Goal: Information Seeking & Learning: Learn about a topic

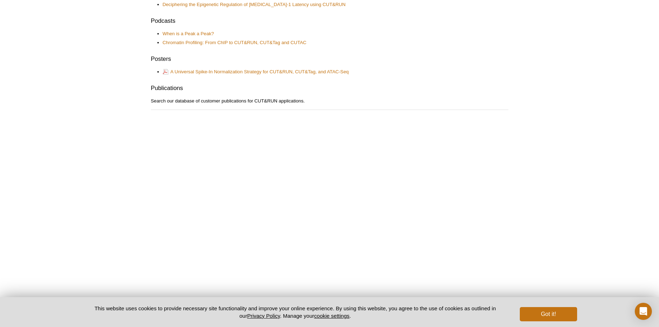
scroll to position [452, 0]
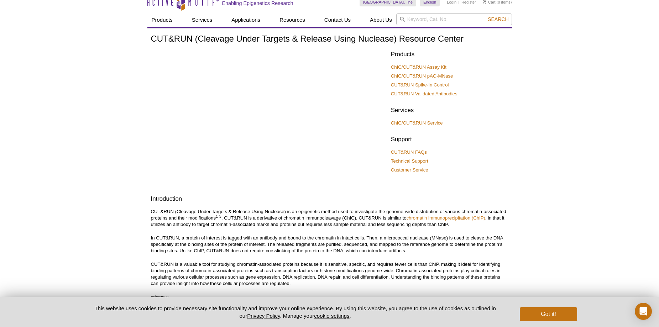
scroll to position [0, 0]
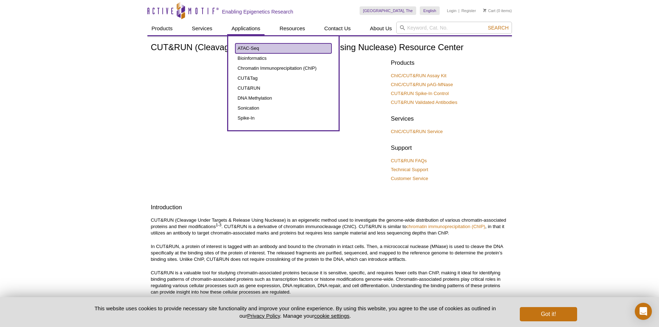
click at [255, 48] on link "ATAC-Seq" at bounding box center [283, 48] width 96 height 10
click at [255, 49] on link "ATAC-Seq" at bounding box center [283, 48] width 96 height 10
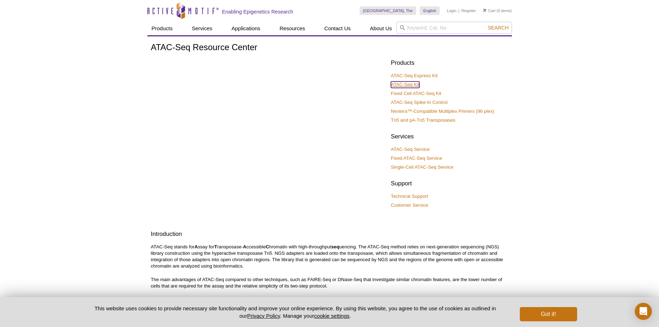
click at [414, 83] on link "ATAC-Seq Kit" at bounding box center [405, 85] width 28 height 6
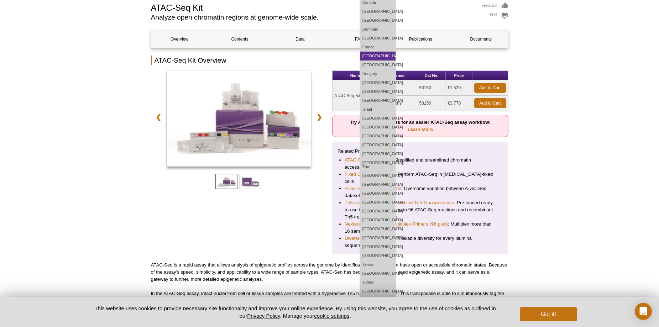
scroll to position [107, 0]
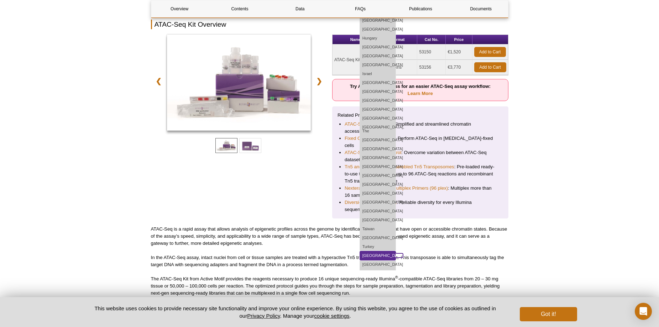
click at [396, 251] on link "[GEOGRAPHIC_DATA]" at bounding box center [378, 255] width 36 height 9
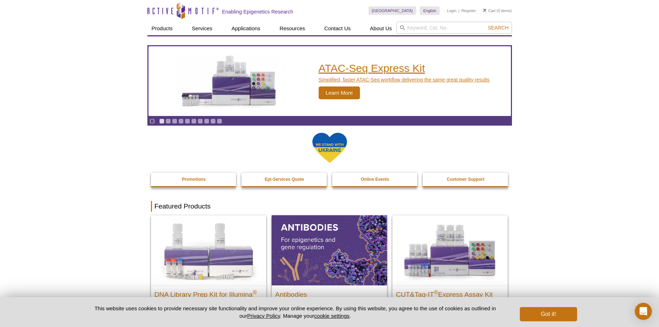
click at [357, 73] on h2 "ATAC-Seq Express Kit" at bounding box center [404, 68] width 171 height 11
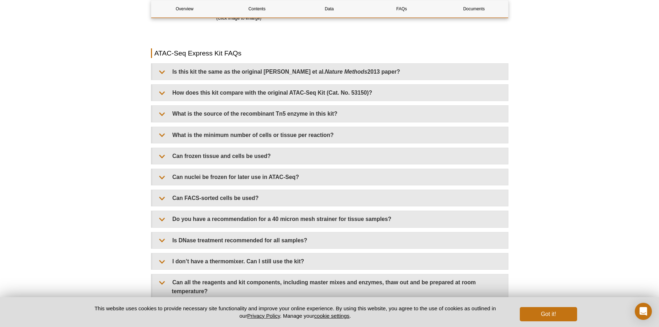
scroll to position [1460, 0]
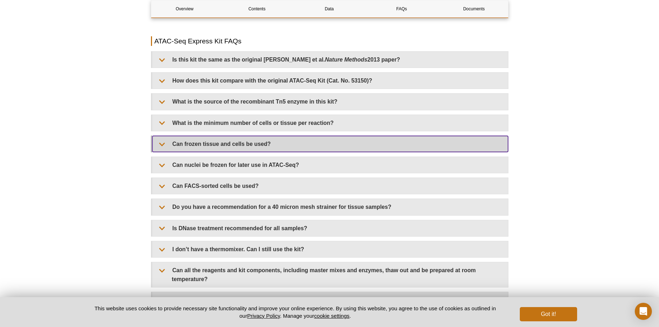
click at [228, 146] on summary "Can frozen tissue and cells be used?" at bounding box center [330, 144] width 356 height 16
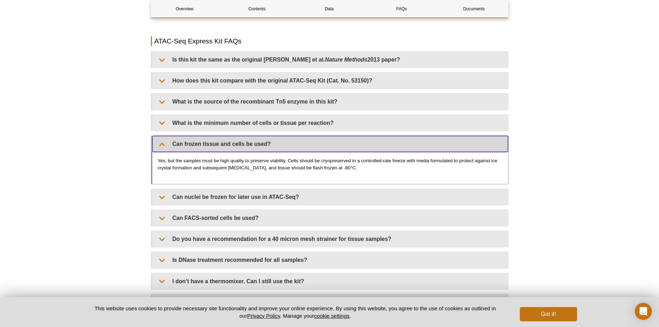
click at [228, 146] on summary "Can frozen tissue and cells be used?" at bounding box center [330, 144] width 356 height 16
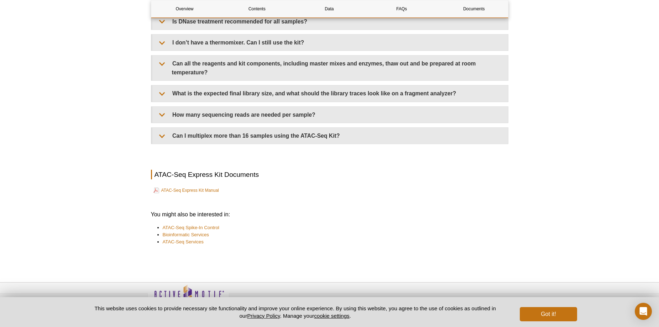
scroll to position [1684, 0]
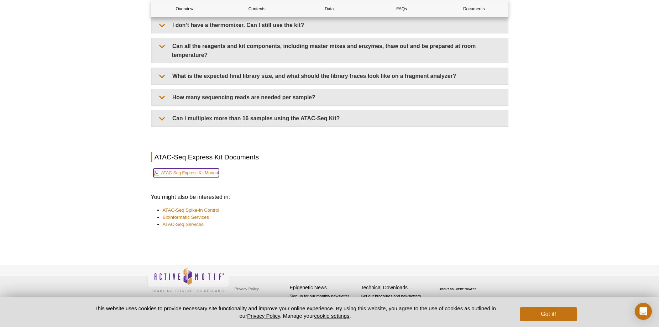
click at [201, 173] on link "ATAC-Seq Express Kit Manual" at bounding box center [186, 173] width 66 height 9
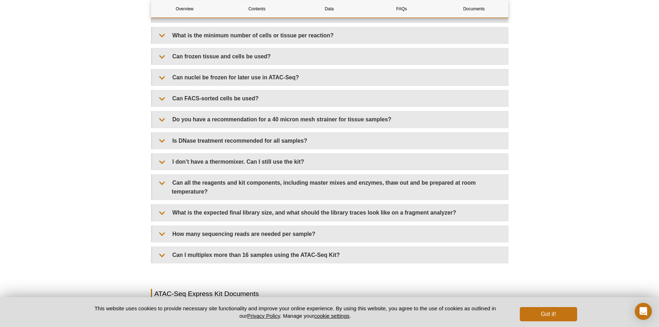
scroll to position [1649, 0]
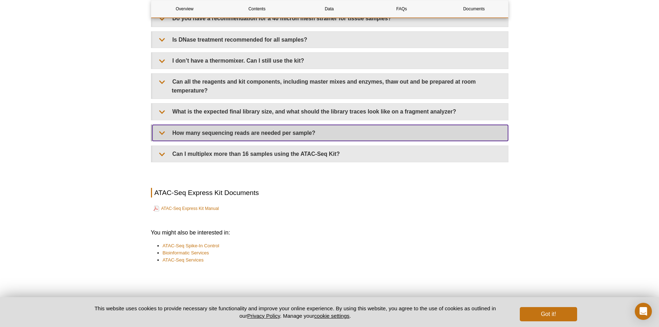
click at [302, 127] on summary "How many sequencing reads are needed per sample?" at bounding box center [330, 133] width 356 height 16
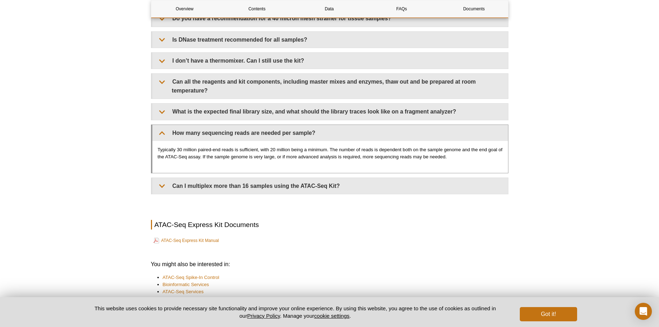
click at [236, 148] on p "Typically 30 million paired-end reads is sufficient, with 20 million being a mi…" at bounding box center [330, 153] width 345 height 14
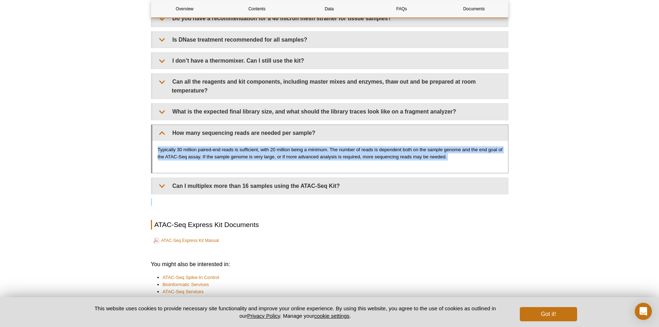
click at [236, 148] on p "Typically 30 million paired-end reads is sufficient, with 20 million being a mi…" at bounding box center [330, 153] width 345 height 14
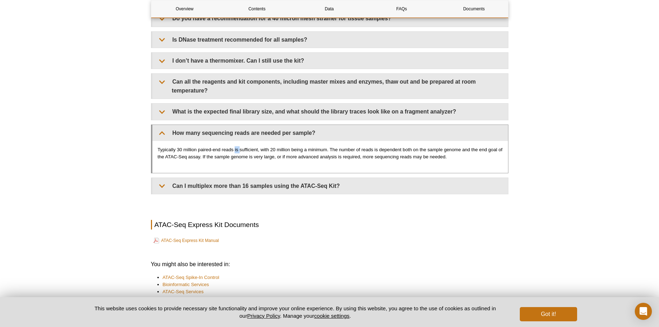
click at [236, 148] on p "Typically 30 million paired-end reads is sufficient, with 20 million being a mi…" at bounding box center [330, 153] width 345 height 14
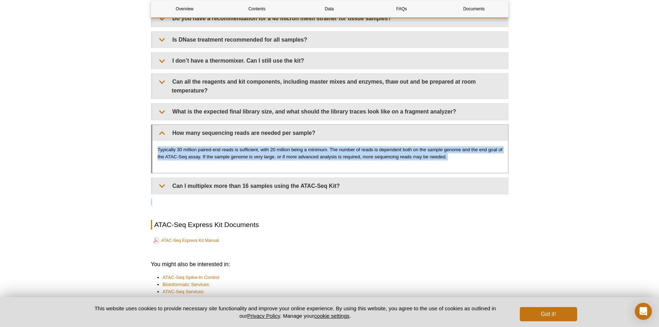
click at [236, 148] on p "Typically 30 million paired-end reads is sufficient, with 20 million being a mi…" at bounding box center [330, 153] width 345 height 14
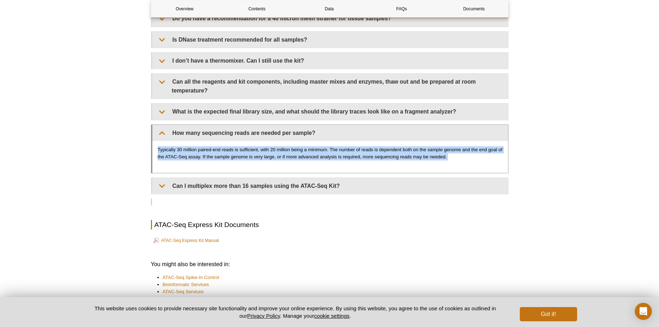
click at [232, 158] on p "Typically 30 million paired-end reads is sufficient, with 20 million being a mi…" at bounding box center [330, 153] width 345 height 14
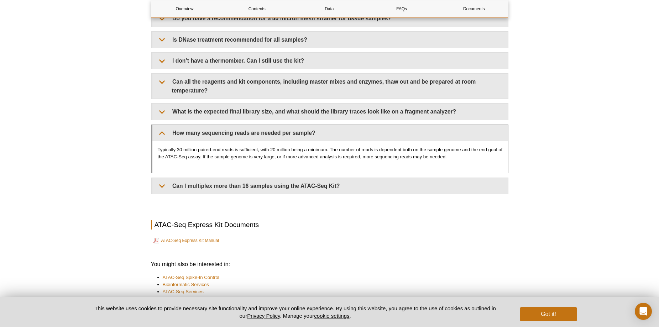
click at [226, 152] on p "Typically 30 million paired-end reads is sufficient, with 20 million being a mi…" at bounding box center [330, 153] width 345 height 14
click at [249, 153] on p "Typically 30 million paired-end reads is sufficient, with 20 million being a mi…" at bounding box center [330, 153] width 345 height 14
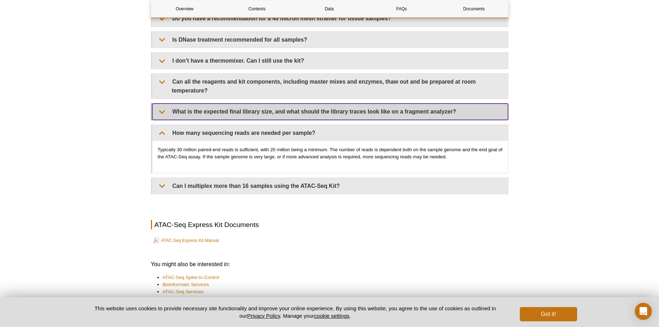
click at [260, 107] on summary "What is the expected final library size, and what should the library traces loo…" at bounding box center [330, 112] width 356 height 16
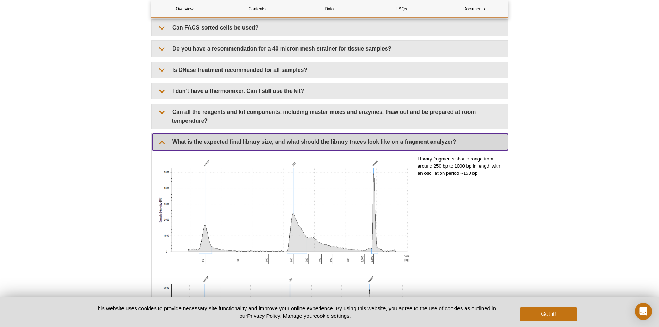
scroll to position [1577, 0]
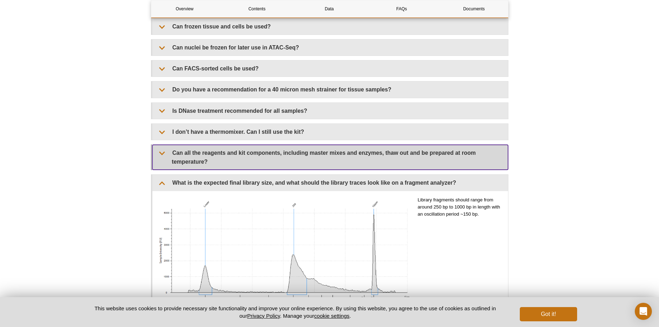
click at [167, 159] on summary "Can all the reagents and kit components, including master mixes and enzymes, th…" at bounding box center [330, 157] width 356 height 25
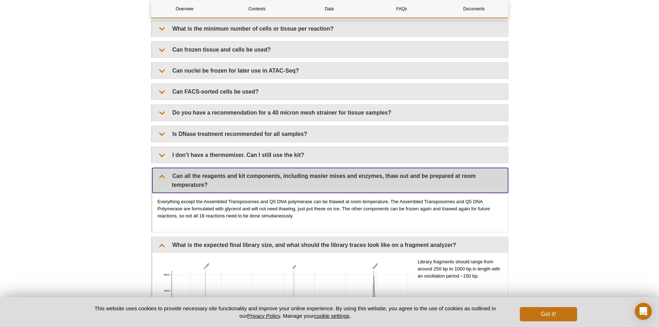
scroll to position [1542, 0]
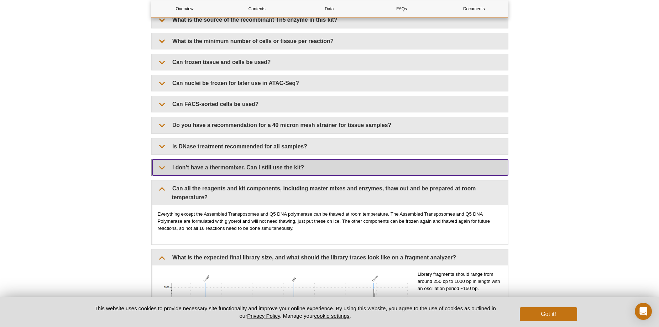
click at [159, 162] on summary "I don’t have a thermomixer. Can I still use the kit?" at bounding box center [330, 168] width 356 height 16
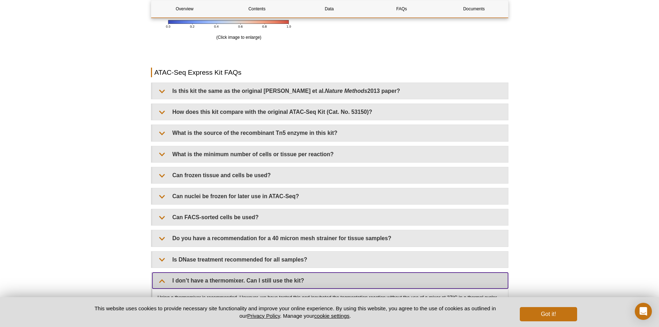
scroll to position [1399, 0]
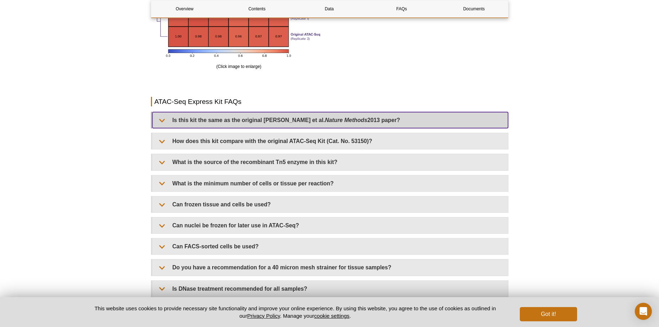
click at [193, 117] on summary "Is this kit the same as the original [PERSON_NAME] et al. Nature Methods 2013 p…" at bounding box center [330, 120] width 356 height 16
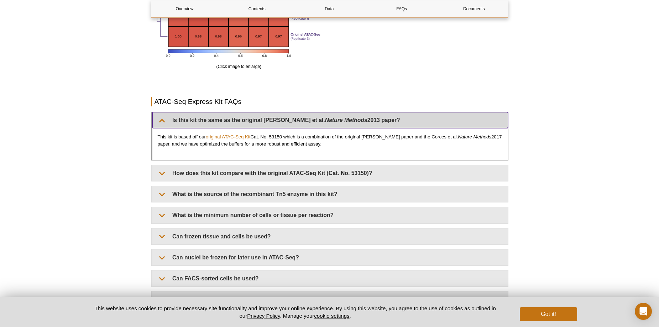
click at [193, 117] on summary "Is this kit the same as the original [PERSON_NAME] et al. Nature Methods 2013 p…" at bounding box center [330, 120] width 356 height 16
